Goal: Share content: Share content

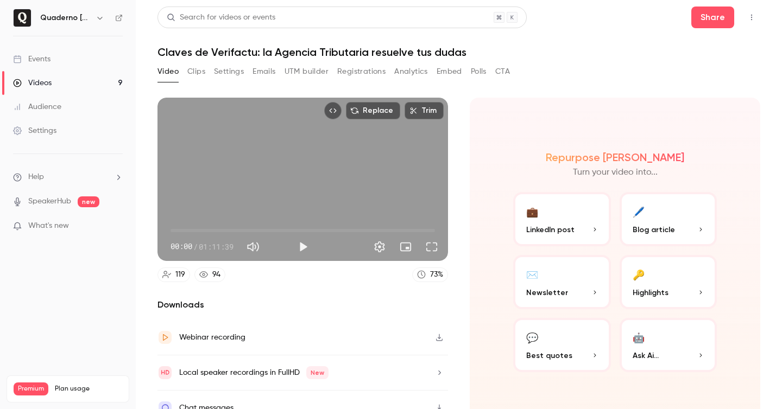
click at [752, 12] on button "Top Bar Actions" at bounding box center [751, 17] width 17 height 17
click at [652, 17] on div at bounding box center [391, 204] width 782 height 409
click at [700, 16] on button "Share" at bounding box center [712, 18] width 43 height 22
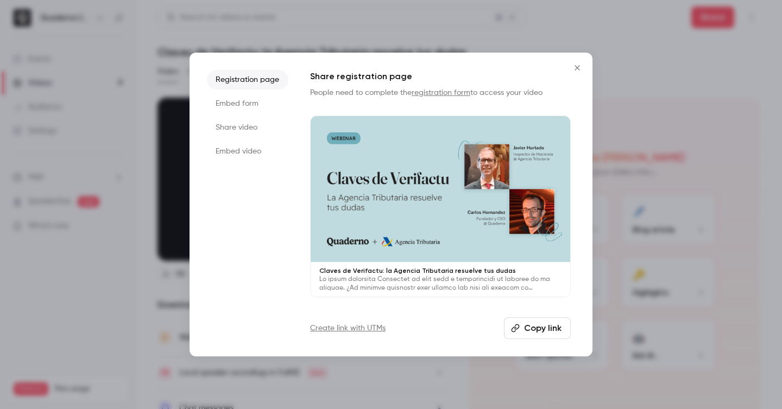
click at [242, 131] on li "Share video" at bounding box center [247, 128] width 81 height 20
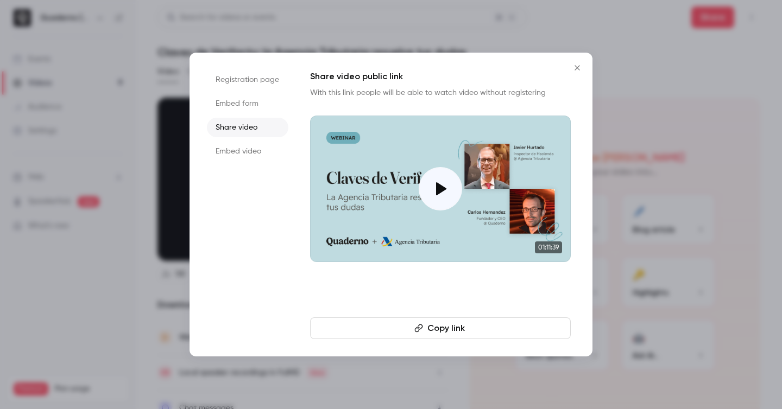
click at [513, 333] on button "Copy link" at bounding box center [440, 329] width 261 height 22
click at [261, 74] on li "Registration page" at bounding box center [247, 80] width 81 height 20
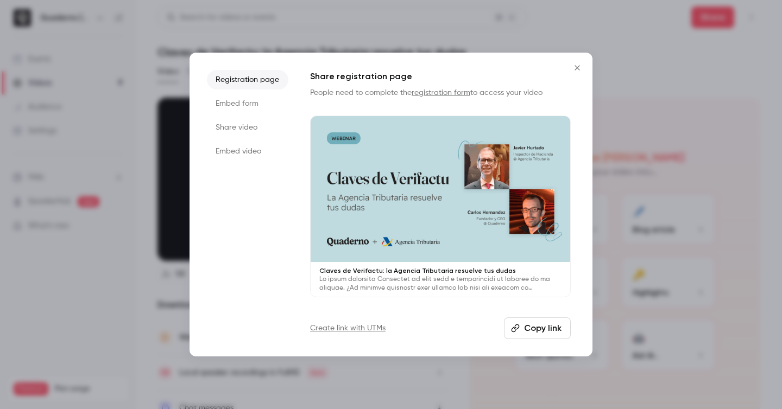
click at [526, 325] on button "Copy link" at bounding box center [537, 329] width 67 height 22
click at [576, 67] on icon "Close" at bounding box center [577, 67] width 5 height 5
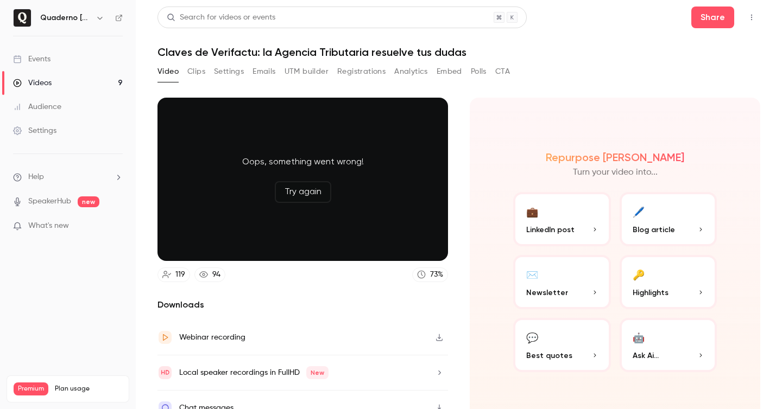
click at [188, 78] on button "Clips" at bounding box center [196, 71] width 18 height 17
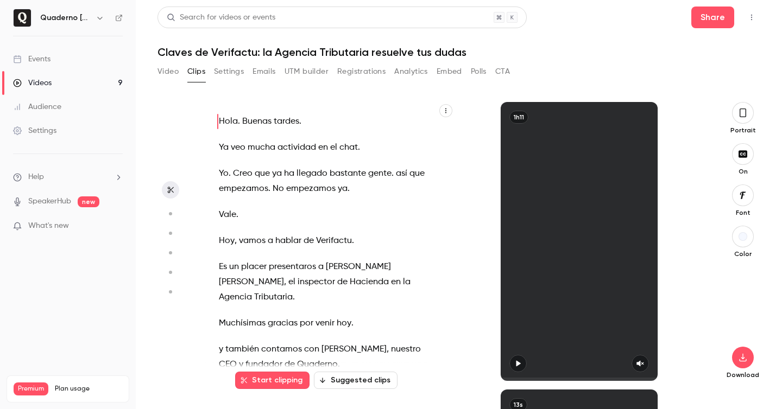
click at [165, 78] on button "Video" at bounding box center [167, 71] width 21 height 17
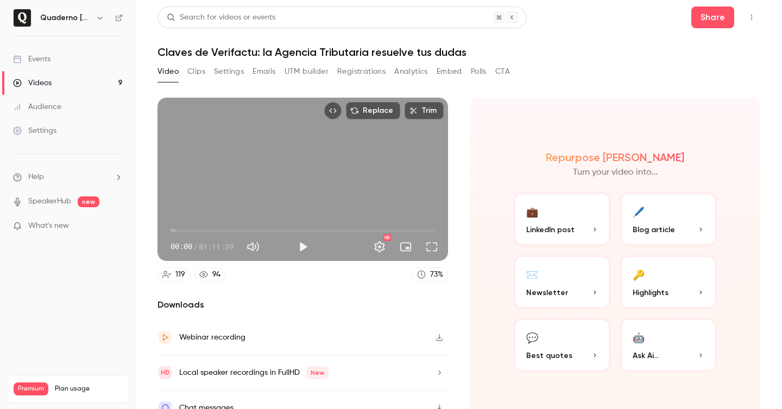
click at [510, 68] on button "CTA" at bounding box center [502, 71] width 15 height 17
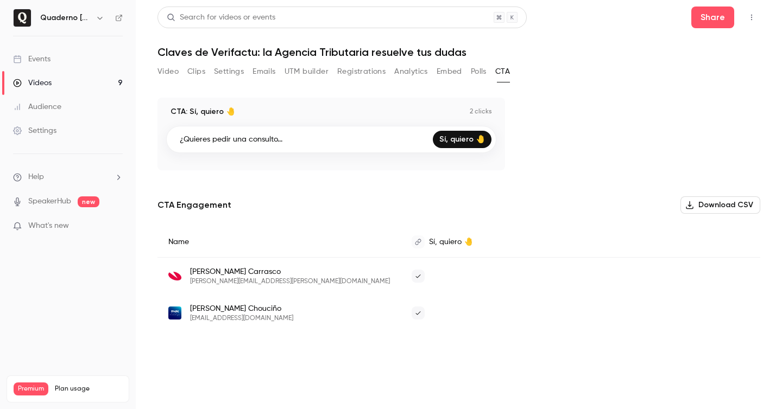
click at [226, 312] on span "[PERSON_NAME]" at bounding box center [241, 309] width 103 height 11
click at [278, 322] on span "[EMAIL_ADDRESS][DOMAIN_NAME]" at bounding box center [241, 318] width 103 height 9
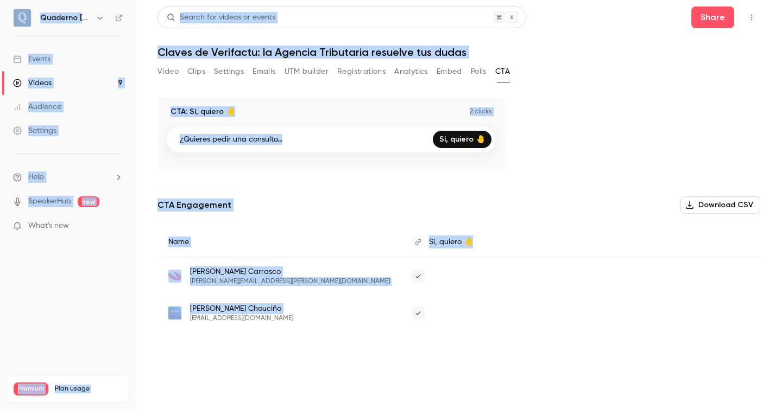
click at [278, 322] on span "[EMAIL_ADDRESS][DOMAIN_NAME]" at bounding box center [241, 318] width 103 height 9
copy span "org"
